Goal: Communication & Community: Connect with others

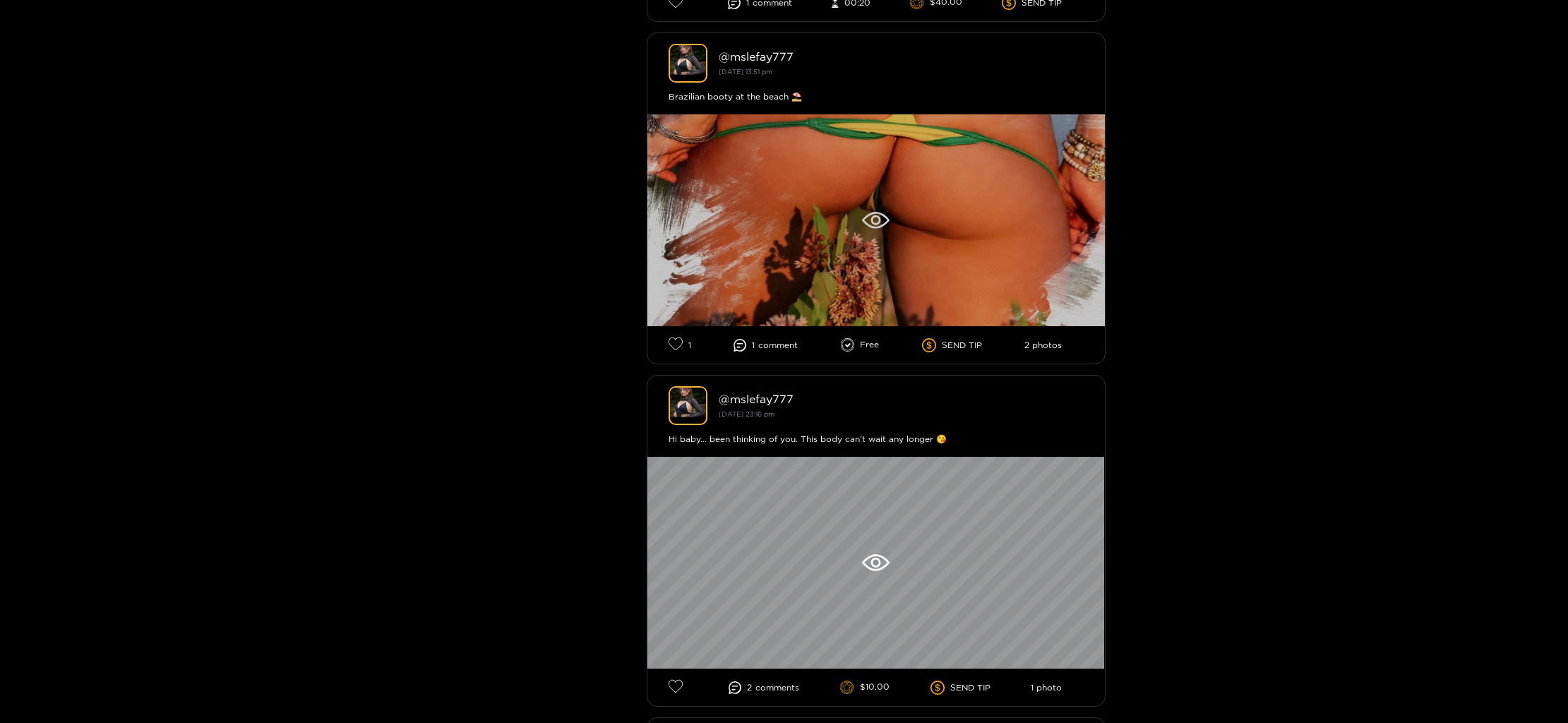
scroll to position [1002, 0]
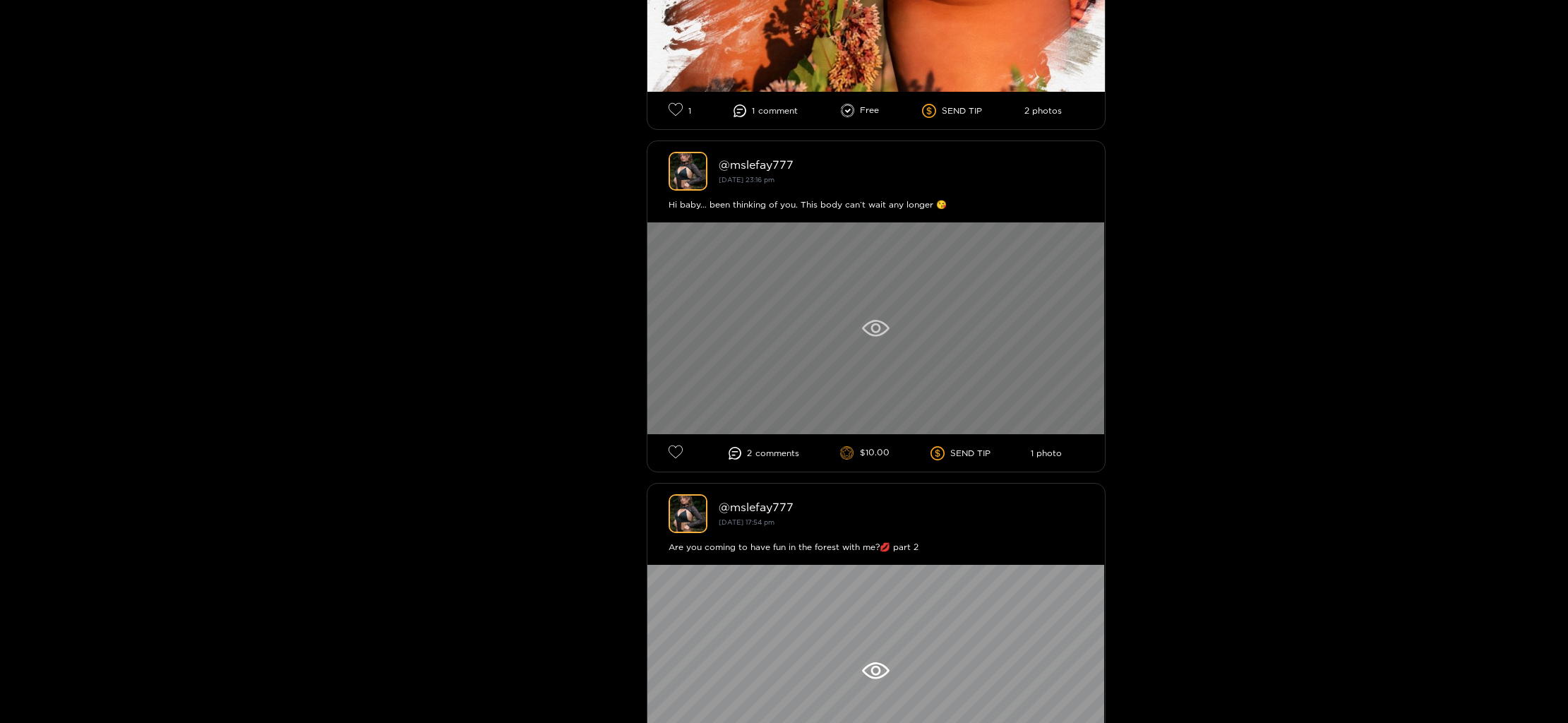
click at [881, 334] on icon at bounding box center [875, 328] width 28 height 17
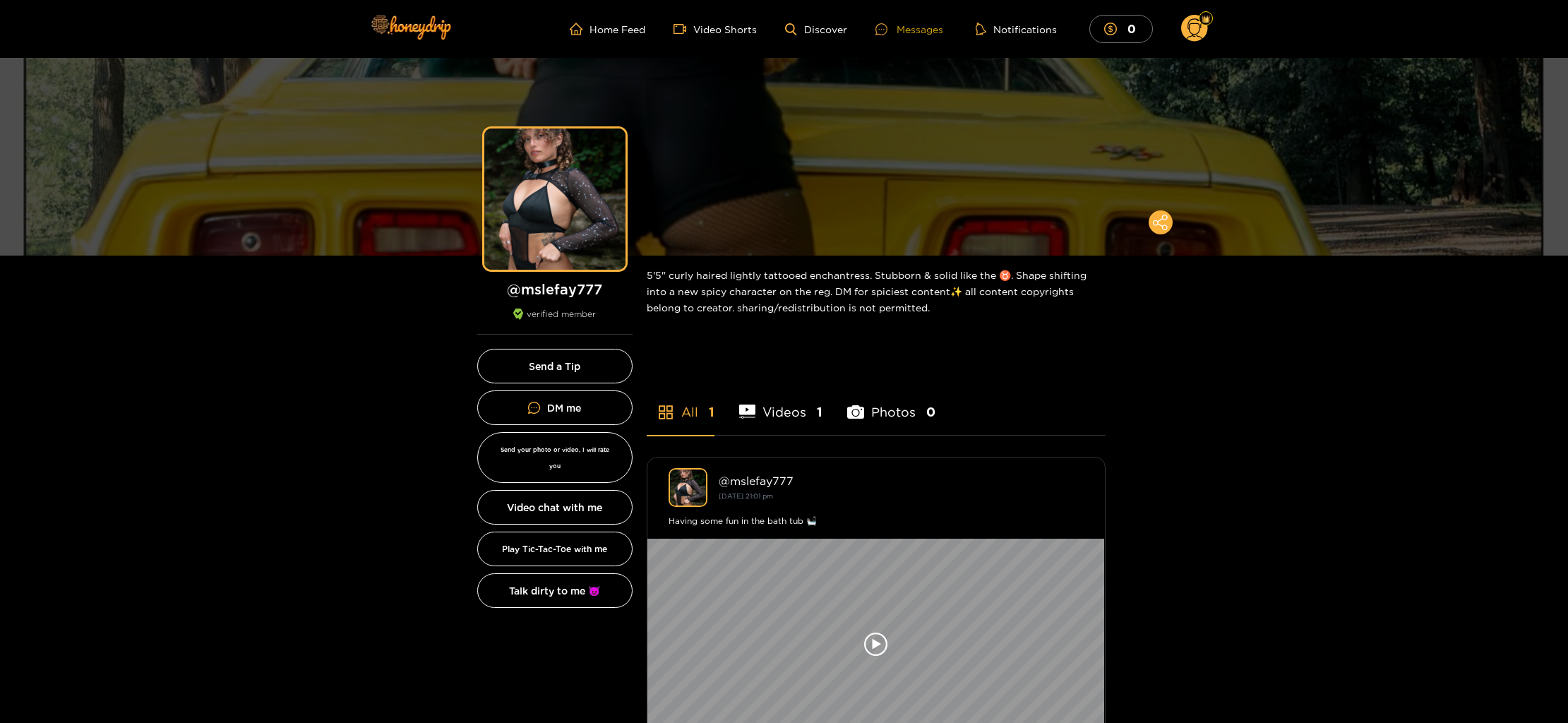
click at [893, 29] on div at bounding box center [886, 29] width 21 height 12
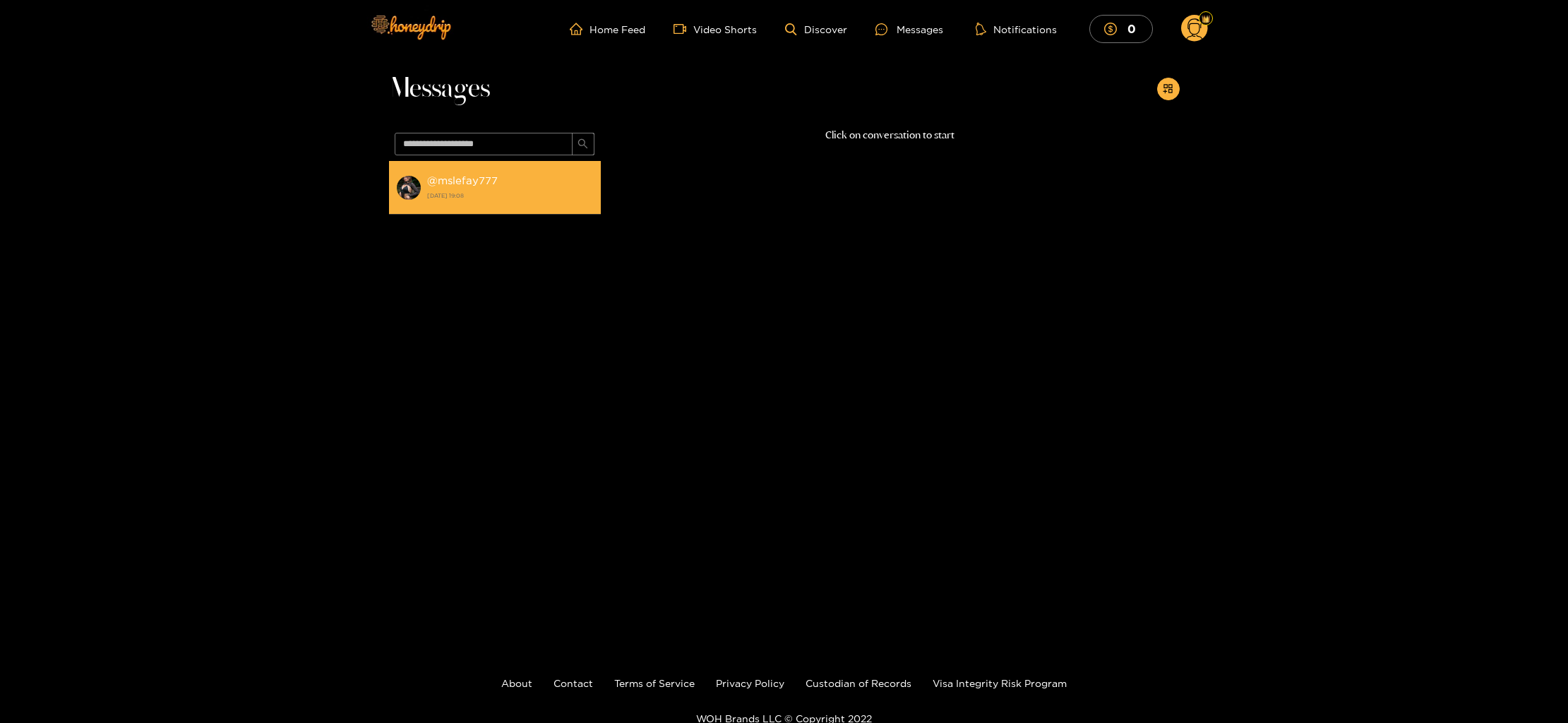
click at [483, 187] on div "@ mslefay777 [DATE] 19:08" at bounding box center [511, 187] width 167 height 32
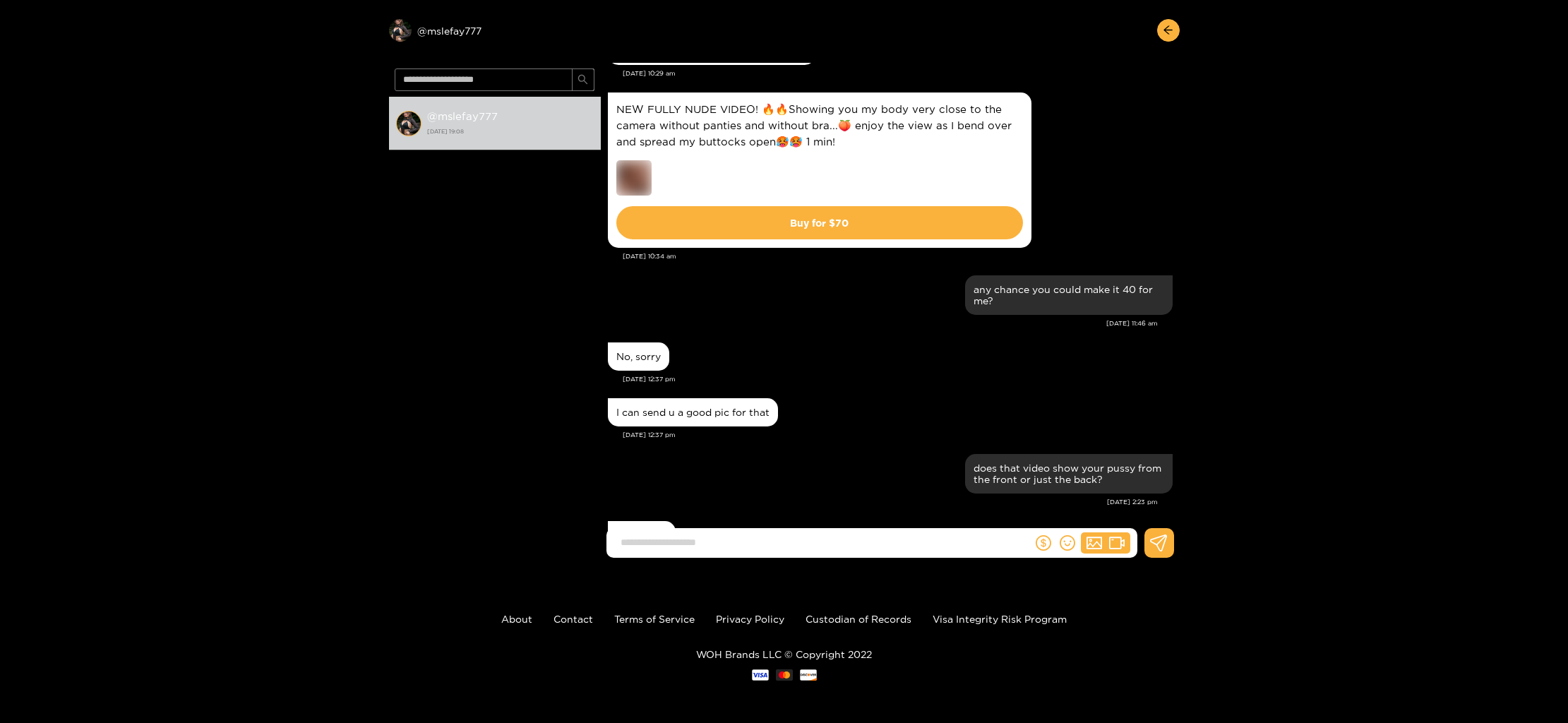
scroll to position [11744, 0]
